Goal: Information Seeking & Learning: Find specific fact

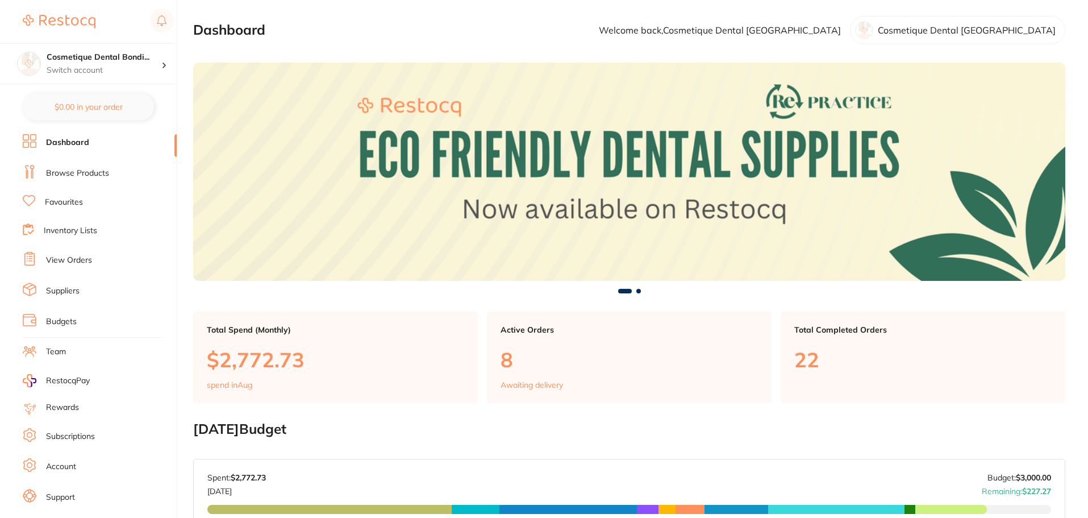
click at [91, 171] on link "Browse Products" at bounding box center [77, 173] width 63 height 11
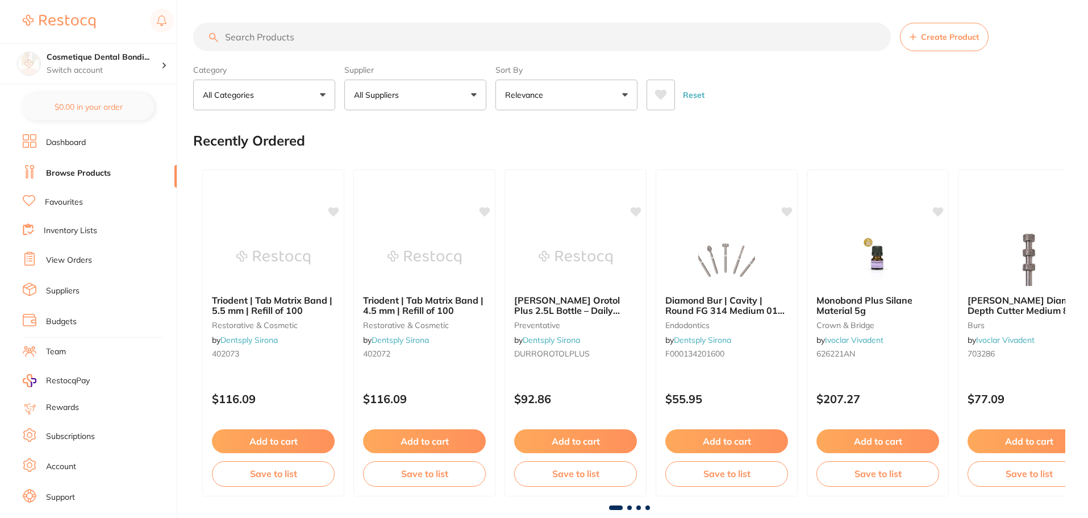
drag, startPoint x: 272, startPoint y: 47, endPoint x: 267, endPoint y: 39, distance: 8.7
click at [270, 44] on input "search" at bounding box center [542, 37] width 698 height 28
type input "monobond"
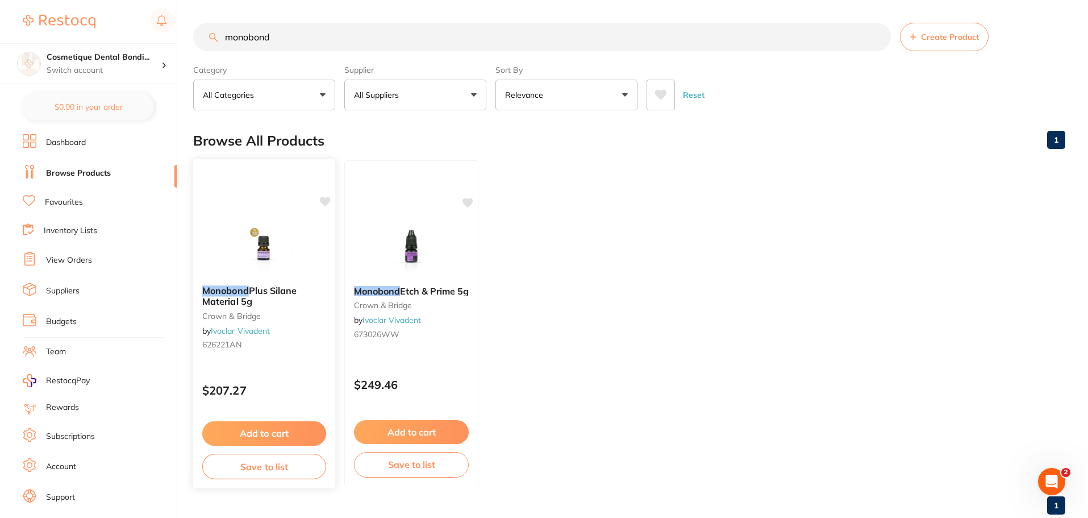
click at [260, 365] on div "Monobond Plus Silane Material 5g crown & bridge by Ivoclar Vivadent 626221AN $2…" at bounding box center [265, 324] width 144 height 330
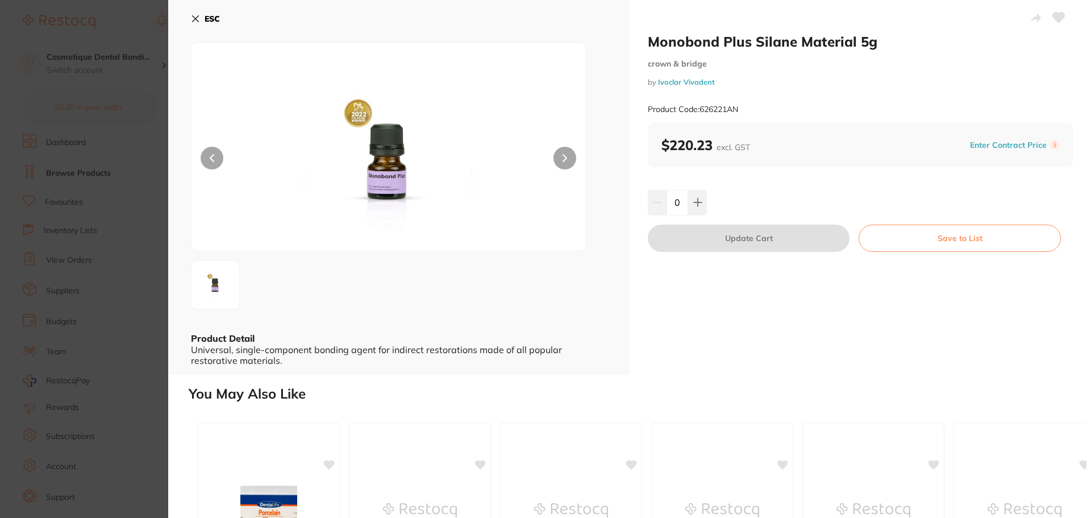
click at [112, 260] on section "Monobond Plus Silane Material 5g crown & bridge by Ivoclar Vivadent Product Cod…" at bounding box center [545, 259] width 1091 height 518
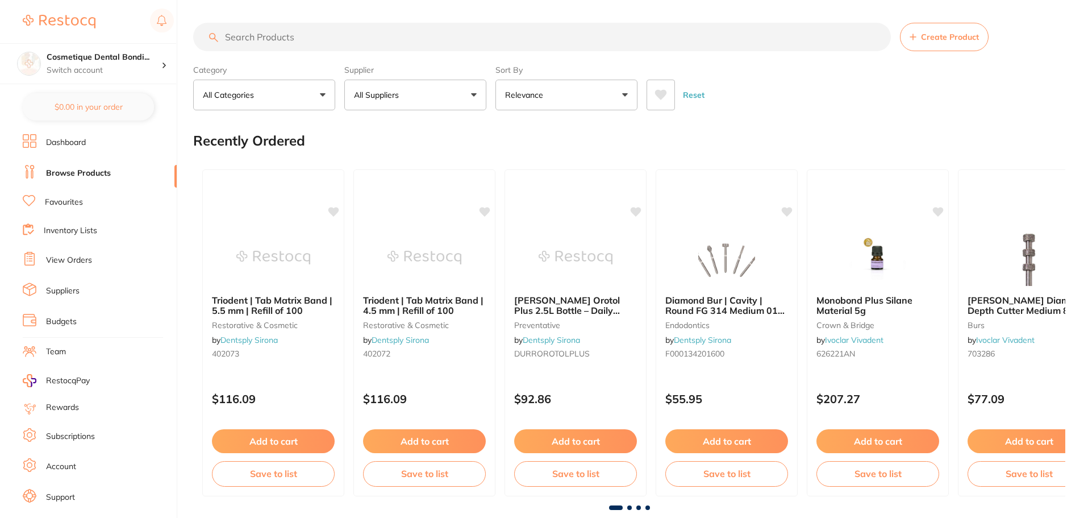
click at [253, 36] on input "search" at bounding box center [542, 37] width 698 height 28
type input "monobond"
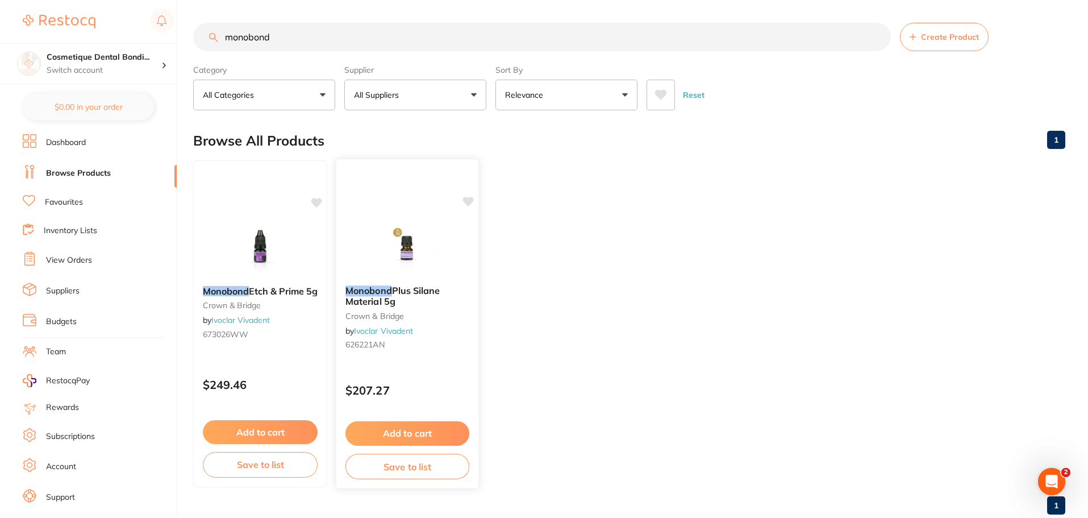
click at [422, 347] on small "626221AN" at bounding box center [407, 344] width 124 height 9
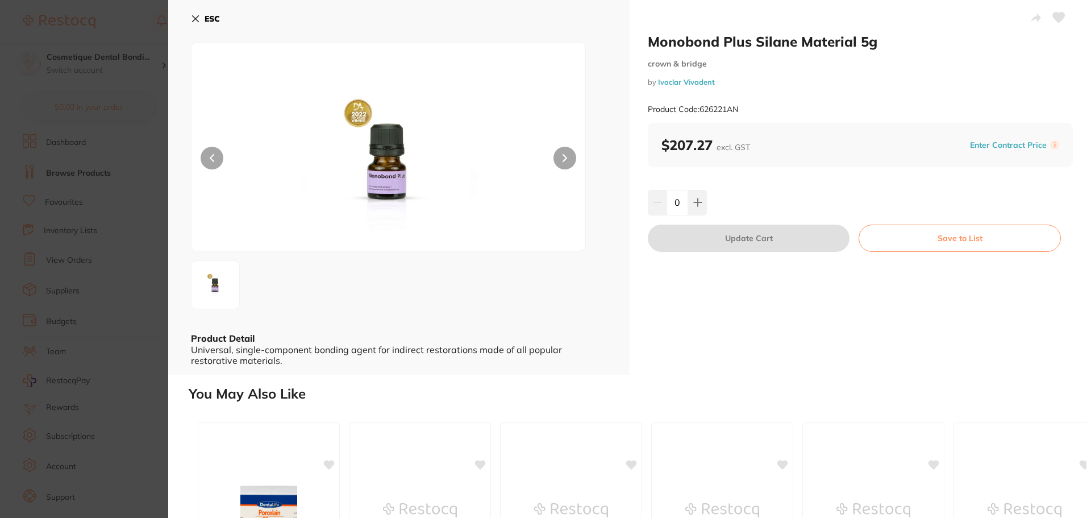
click at [197, 18] on icon at bounding box center [196, 19] width 6 height 6
